Goal: Register for event/course

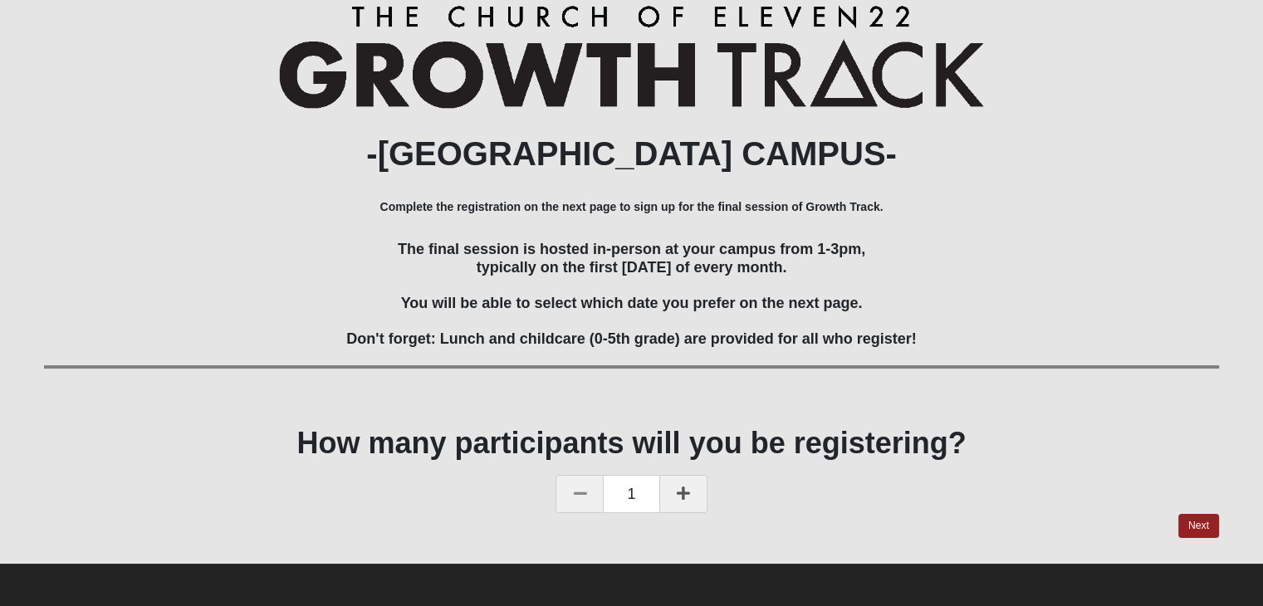
scroll to position [84, 0]
click at [1189, 525] on link "Next" at bounding box center [1199, 526] width 41 height 24
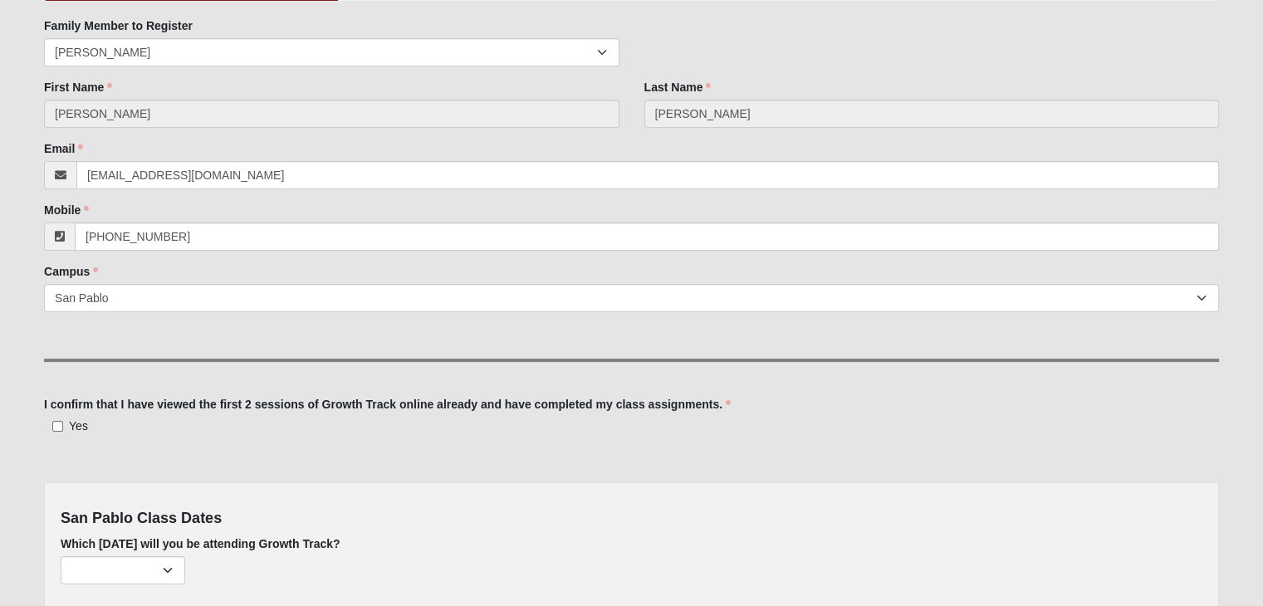
scroll to position [175, 0]
click at [59, 429] on input "Yes" at bounding box center [57, 427] width 11 height 11
checkbox input "true"
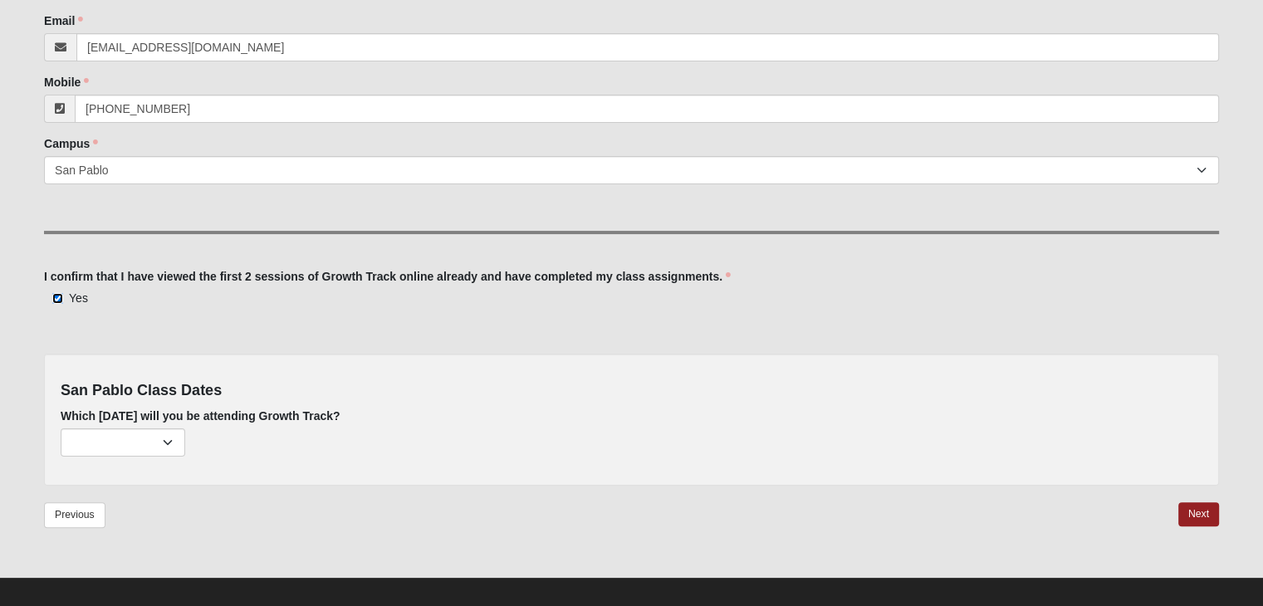
scroll to position [317, 0]
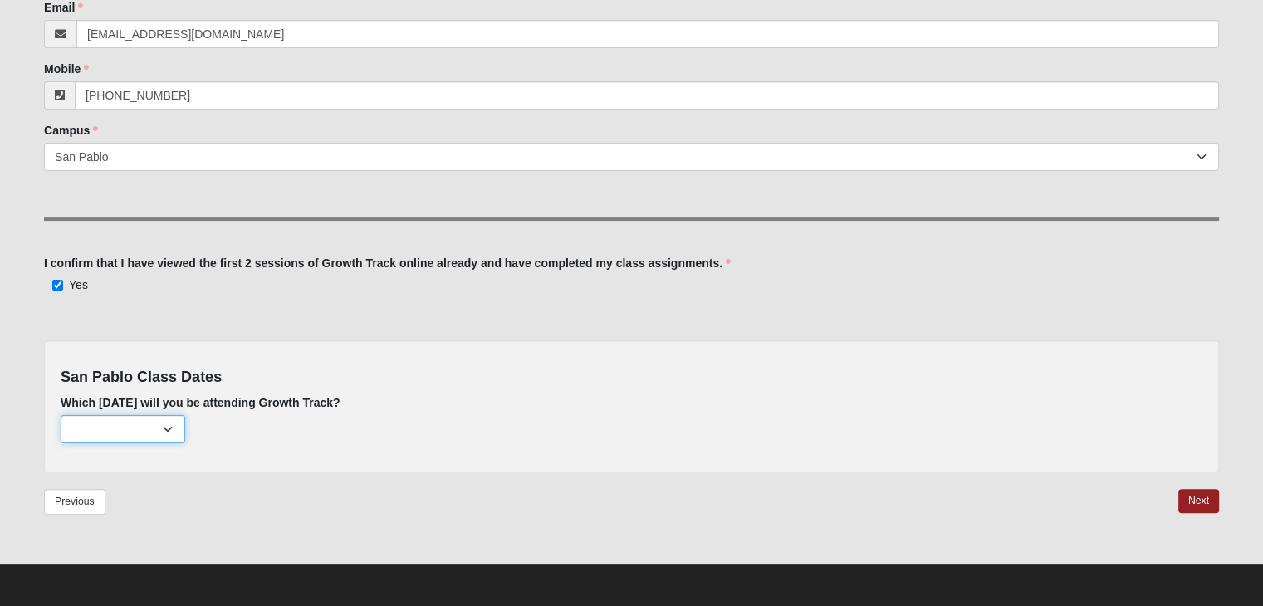
click at [171, 427] on select "[DATE] (168 remaining) [DATE] (221 remaining) [DATE] (222 remaining)" at bounding box center [123, 429] width 125 height 28
select select "715"
click at [61, 415] on select "[DATE] (168 remaining) [DATE] (221 remaining) [DATE] (222 remaining)" at bounding box center [123, 429] width 125 height 28
click at [1200, 501] on link "Next" at bounding box center [1199, 501] width 41 height 24
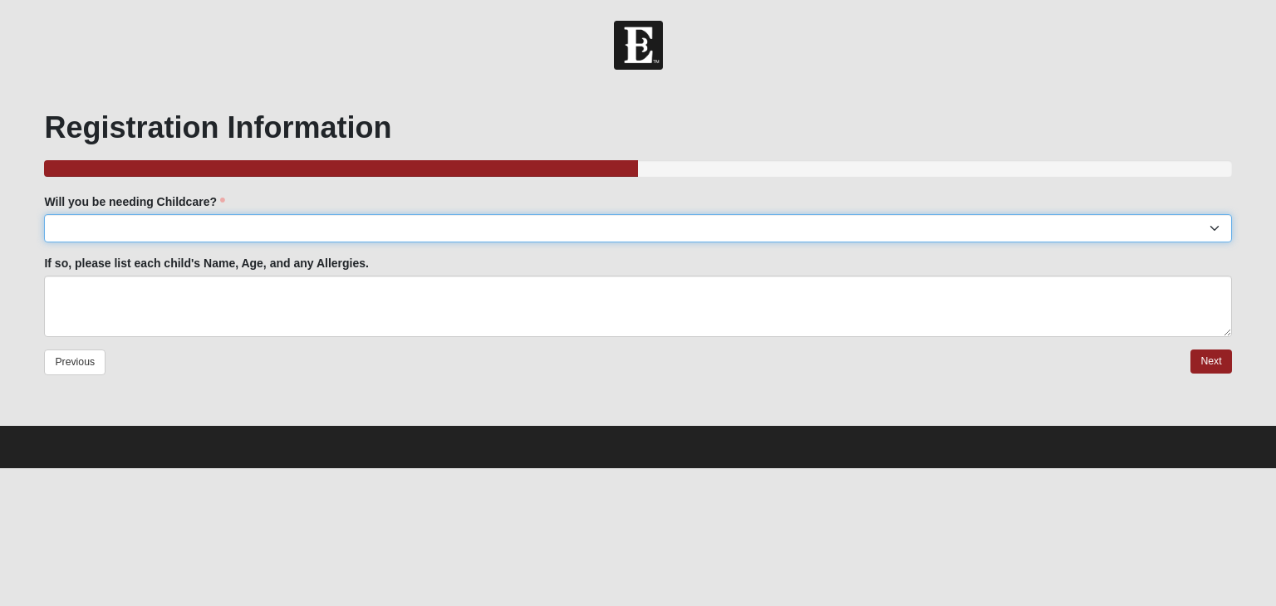
click at [708, 230] on select "Yes No" at bounding box center [637, 228] width 1187 height 28
select select "No"
click at [44, 214] on select "Yes No" at bounding box center [637, 228] width 1187 height 28
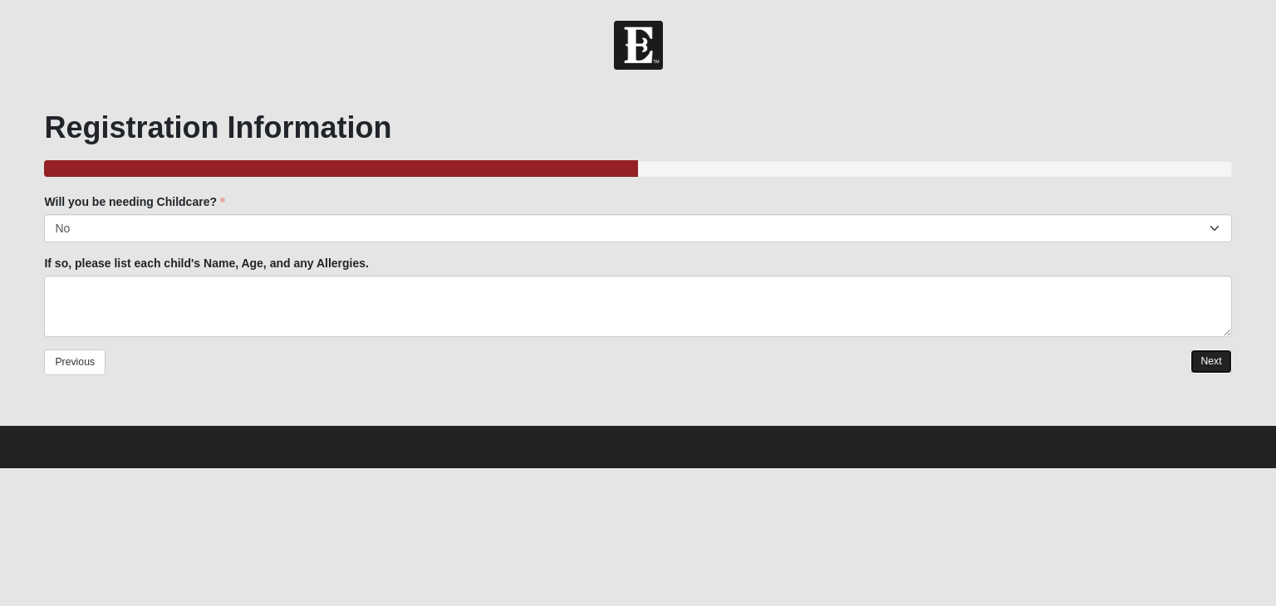
click at [1213, 358] on link "Next" at bounding box center [1210, 362] width 41 height 24
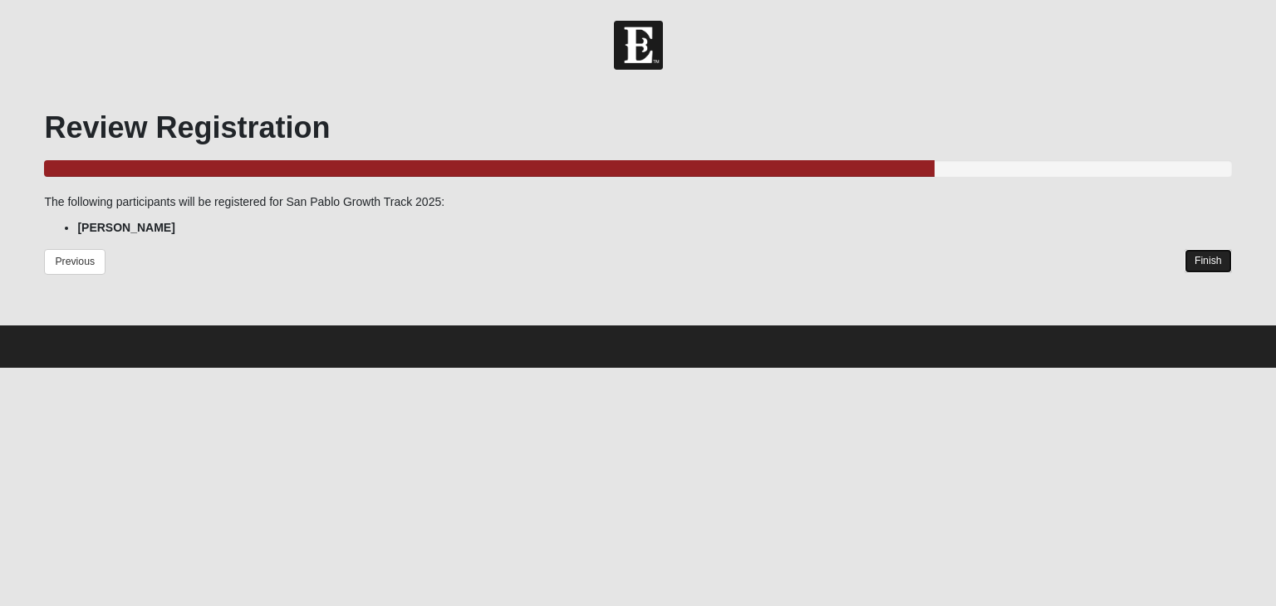
click at [1205, 263] on link "Finish" at bounding box center [1207, 261] width 47 height 24
